Goal: Obtain resource: Obtain resource

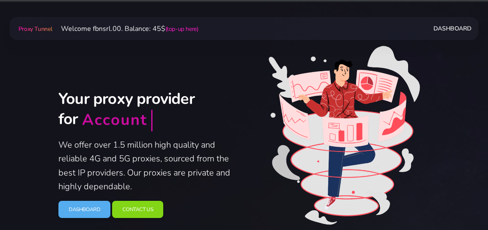
scroll to position [46, 0]
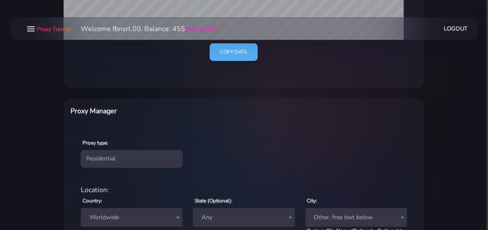
scroll to position [232, 0]
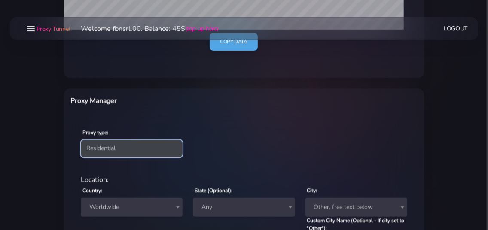
click at [81, 140] on select "Residential Static Mobile" at bounding box center [132, 148] width 102 height 17
select select "static"
click option "Static" at bounding box center [0, 0] width 0 height 0
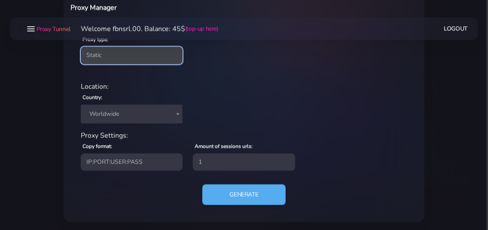
scroll to position [327, 0]
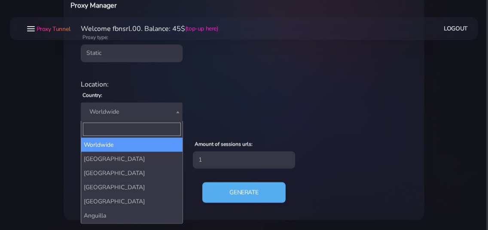
click at [123, 110] on span "Worldwide" at bounding box center [131, 112] width 91 height 12
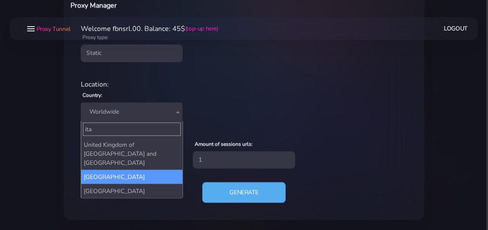
type input "ita"
select select "IT"
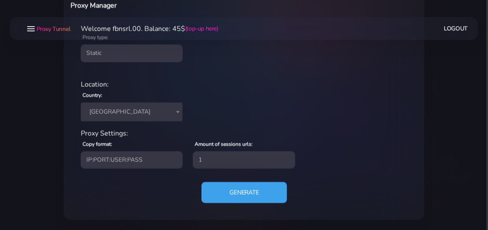
click at [229, 193] on button "Generate" at bounding box center [243, 192] width 85 height 21
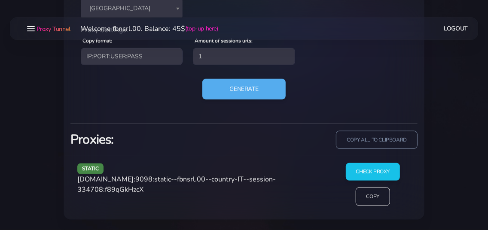
scroll to position [430, 0]
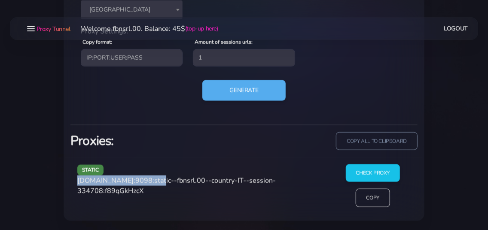
drag, startPoint x: 78, startPoint y: 181, endPoint x: 152, endPoint y: 183, distance: 73.5
click at [152, 183] on span "[DOMAIN_NAME]:9098:static--fbnsrl.00--country-IT--session-334708:f89qGkHzcX" at bounding box center [176, 186] width 198 height 20
copy span "[DOMAIN_NAME]:9098"
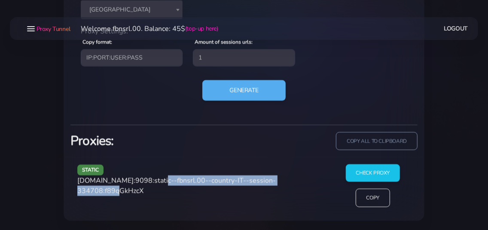
drag, startPoint x: 156, startPoint y: 180, endPoint x: 128, endPoint y: 191, distance: 30.1
click at [128, 191] on span "[DOMAIN_NAME]:9098:static--fbnsrl.00--country-IT--session-334708:f89qGkHzcX" at bounding box center [176, 186] width 198 height 20
copy span "static--fbnsrl.00--country-IT--session-334708"
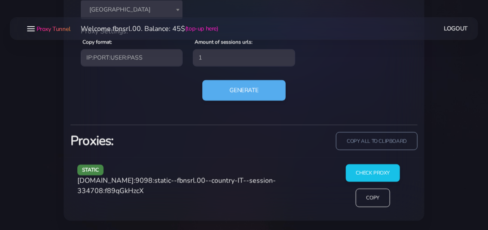
click at [157, 192] on span "agg.proxytunnel.io:9098:static--fbnsrl.00--country-IT--session-334708:f89qGkHzcX" at bounding box center [176, 186] width 198 height 20
copy span "f89qGkHzcX"
